Goal: Task Accomplishment & Management: Use online tool/utility

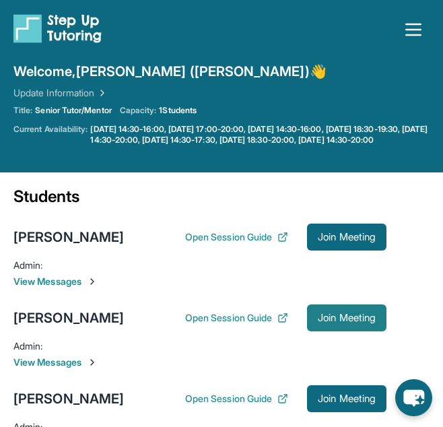
click at [328, 322] on span "Join Meeting" at bounding box center [347, 318] width 58 height 8
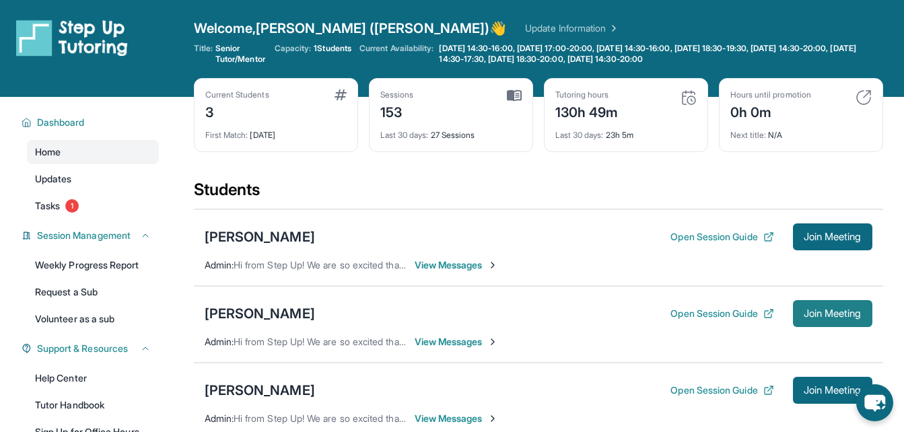
click at [442, 313] on span "Join Meeting" at bounding box center [833, 314] width 58 height 8
click at [816, 318] on span "Join Meeting" at bounding box center [833, 314] width 58 height 8
